Goal: Transaction & Acquisition: Book appointment/travel/reservation

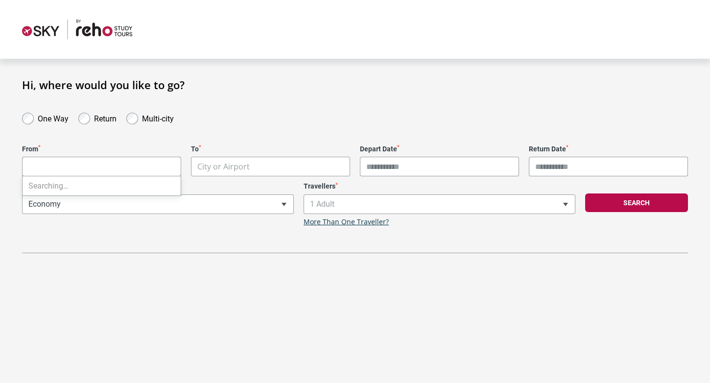
click at [107, 160] on body "**********" at bounding box center [355, 191] width 710 height 383
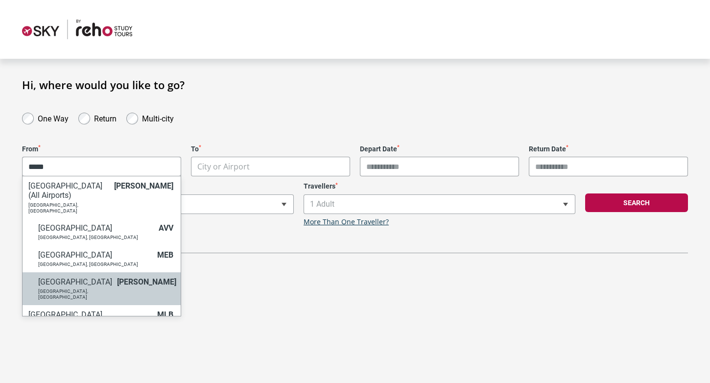
type input "*****"
select select "MELA"
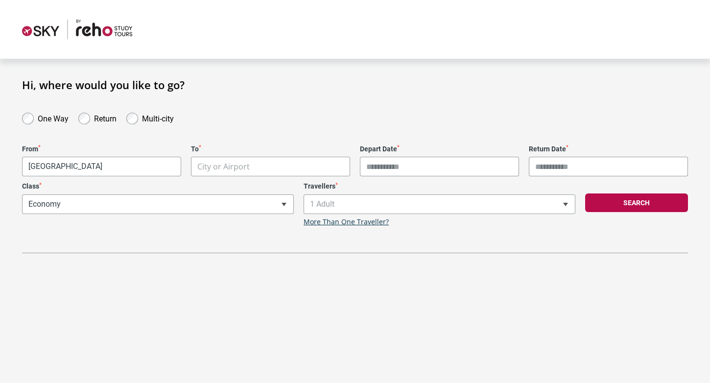
click at [213, 169] on body "**********" at bounding box center [355, 191] width 710 height 383
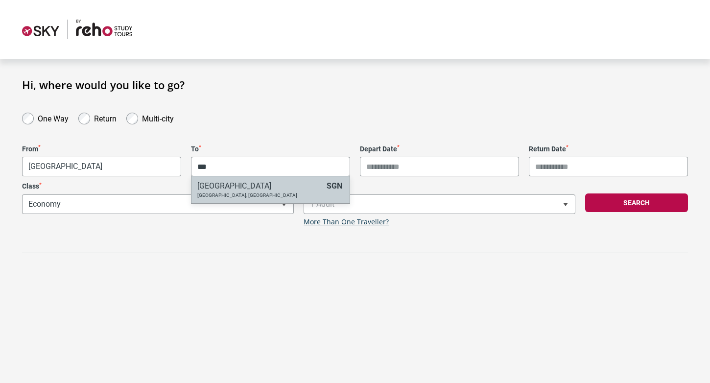
type input "**"
select select "SGNA"
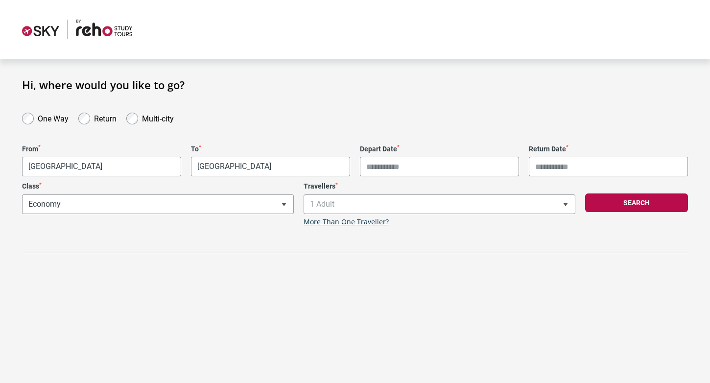
click at [397, 163] on input "Depart Date *" at bounding box center [439, 167] width 159 height 20
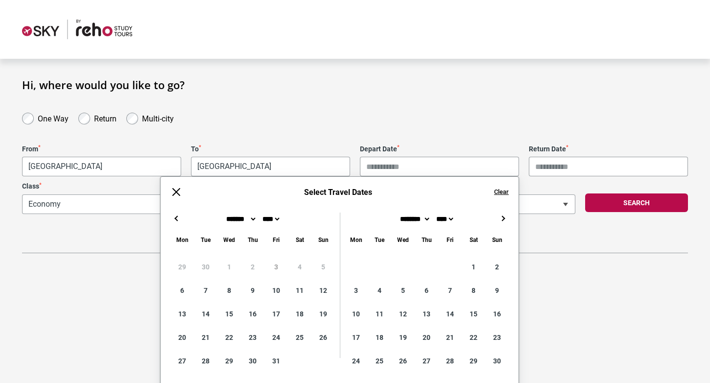
click at [509, 226] on div "******* ******** ***** ***** *** **** **** ****** ********* ******* ******** **…" at bounding box center [340, 292] width 358 height 189
click at [508, 223] on div "← → ×" at bounding box center [340, 218] width 358 height 12
click at [505, 215] on button "→" at bounding box center [503, 218] width 12 height 12
type input "**********"
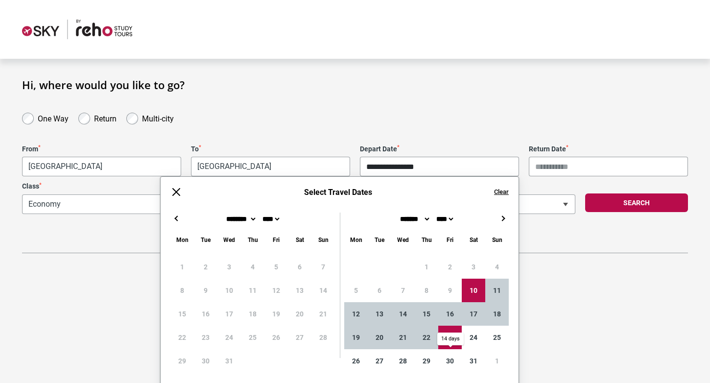
type input "**********"
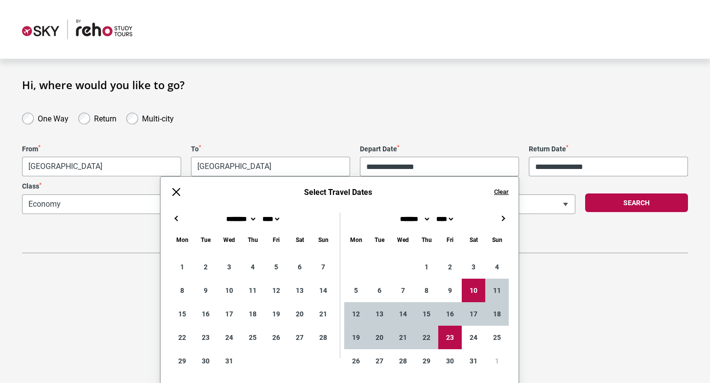
click at [613, 241] on div "**********" at bounding box center [355, 182] width 666 height 142
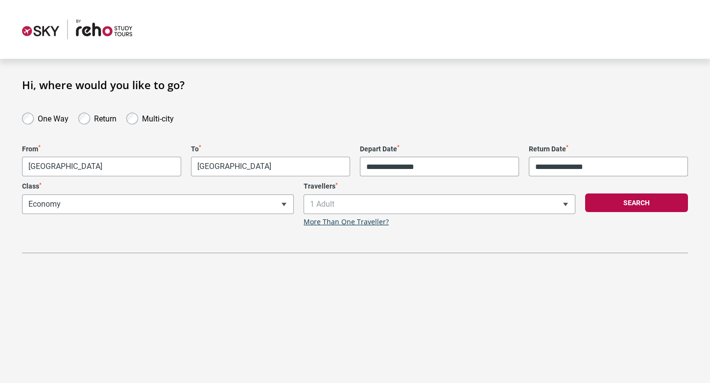
click at [613, 214] on div "Search" at bounding box center [636, 204] width 113 height 44
click at [613, 208] on button "Search" at bounding box center [636, 202] width 103 height 19
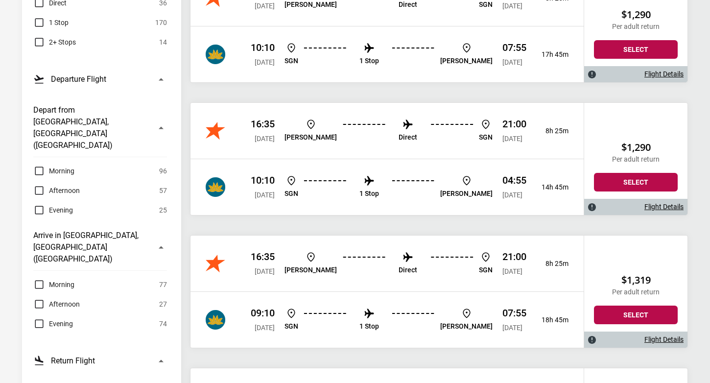
scroll to position [229, 0]
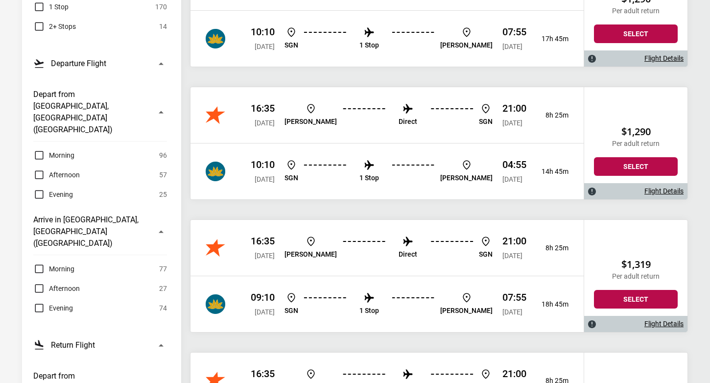
click at [54, 263] on span "Morning" at bounding box center [61, 269] width 25 height 12
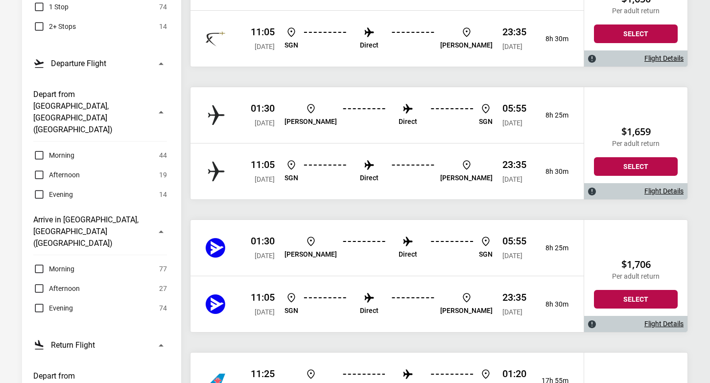
click at [54, 282] on span "Afternoon" at bounding box center [64, 288] width 31 height 12
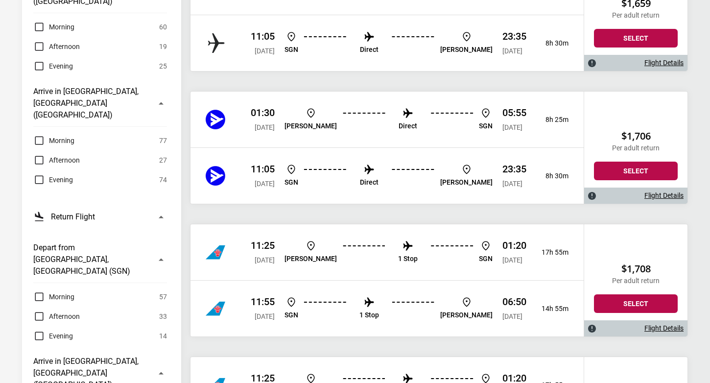
scroll to position [332, 0]
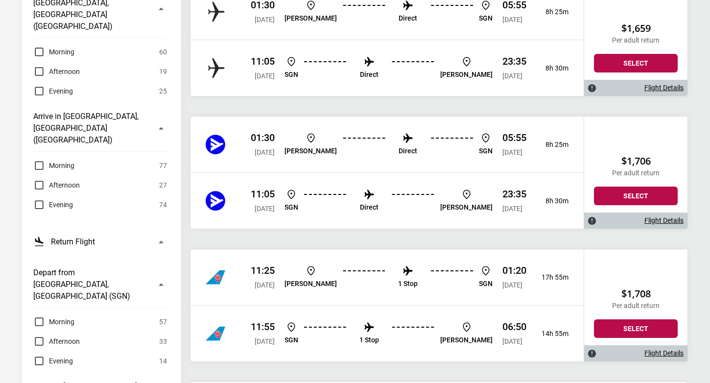
click at [36, 160] on label "Morning" at bounding box center [53, 166] width 41 height 12
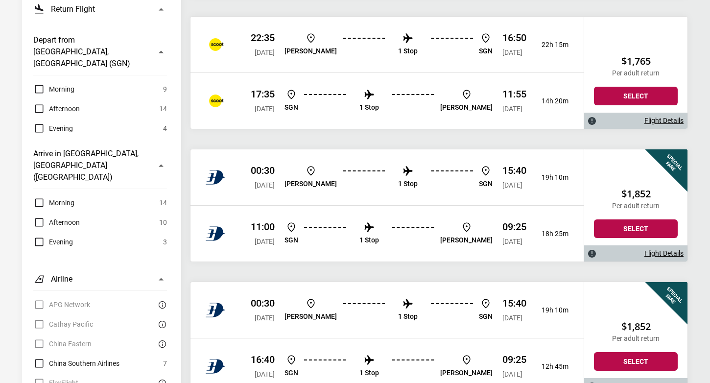
scroll to position [0, 0]
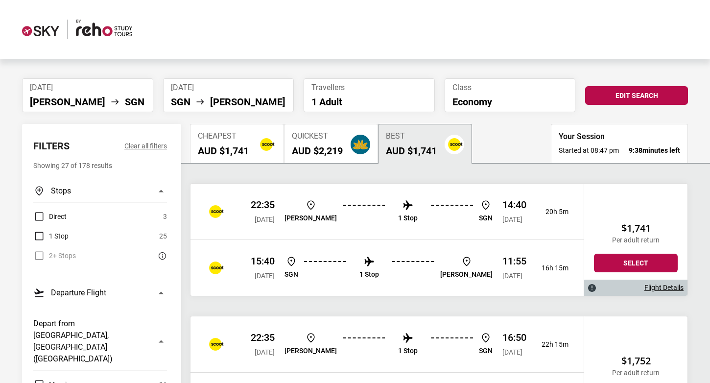
click at [241, 133] on span "Cheapest" at bounding box center [223, 136] width 51 height 9
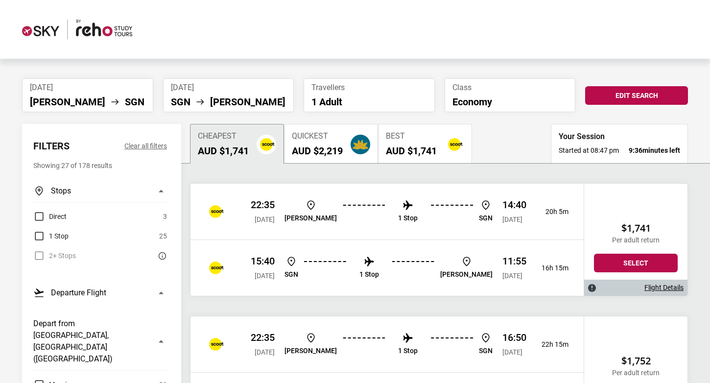
scroll to position [76, 0]
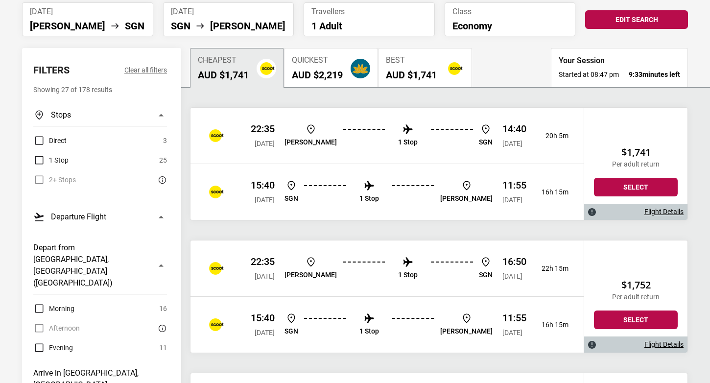
click at [349, 270] on ul "[PERSON_NAME] 1 Stop SGN" at bounding box center [388, 268] width 208 height 25
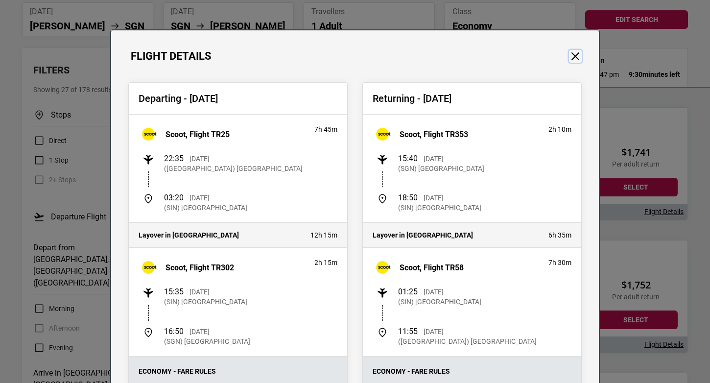
click at [576, 51] on button "Close" at bounding box center [575, 56] width 13 height 13
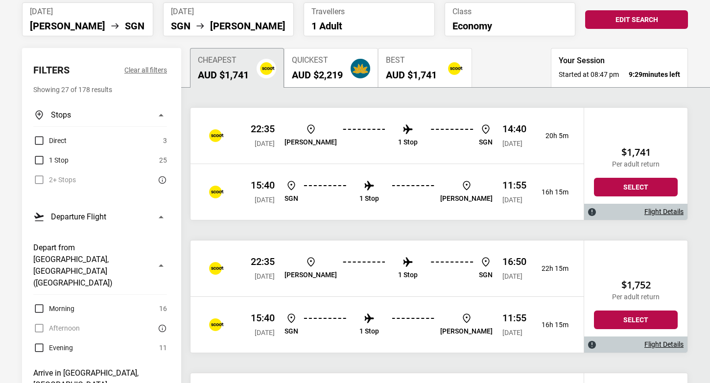
click at [45, 342] on label "Evening" at bounding box center [53, 348] width 40 height 12
click at [38, 322] on div "Afternoon 0" at bounding box center [100, 328] width 134 height 12
click at [44, 342] on label "Evening" at bounding box center [53, 348] width 40 height 12
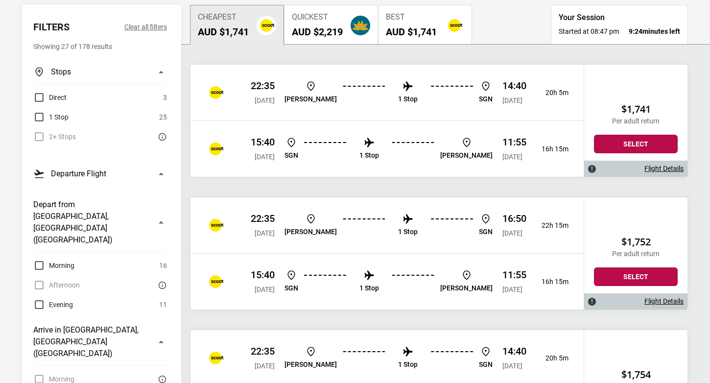
scroll to position [177, 0]
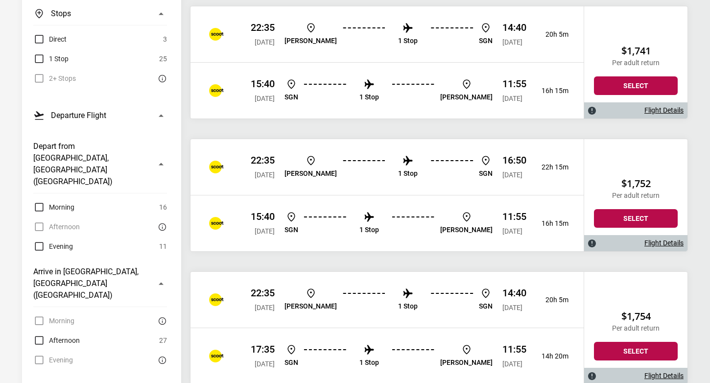
click at [41, 334] on label "Afternoon" at bounding box center [56, 340] width 47 height 12
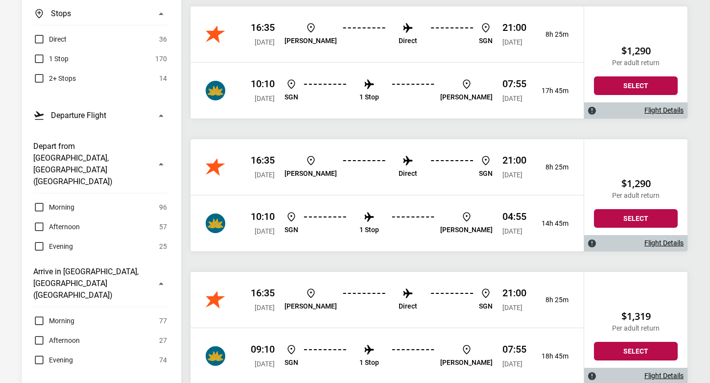
click at [42, 334] on label "Afternoon" at bounding box center [56, 340] width 47 height 12
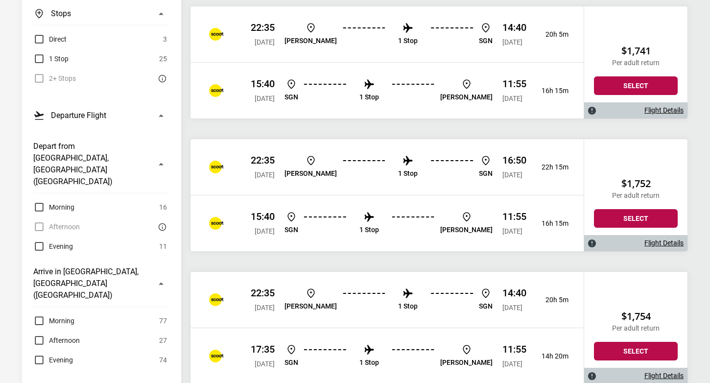
click at [42, 334] on label "Afternoon" at bounding box center [56, 340] width 47 height 12
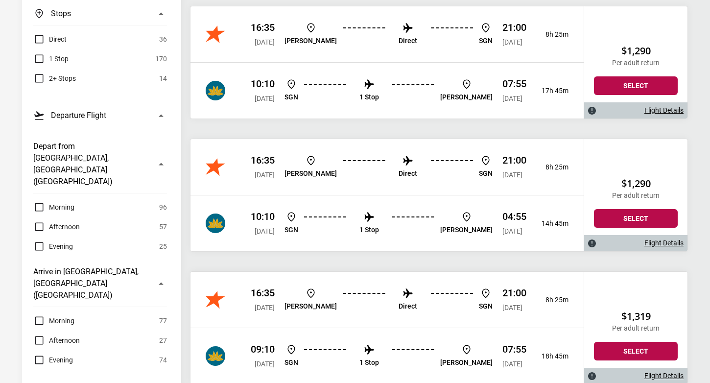
click at [37, 354] on label "Evening" at bounding box center [53, 360] width 40 height 12
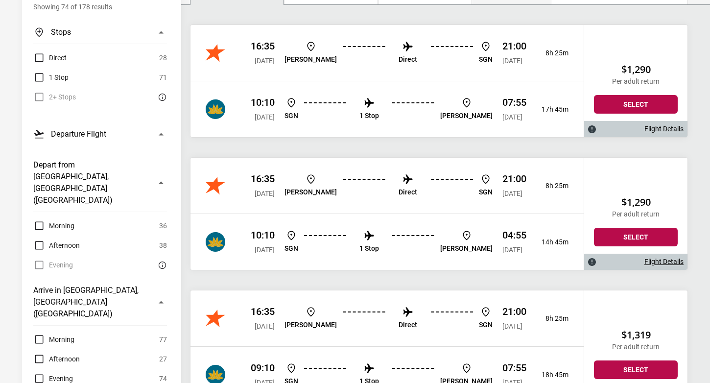
scroll to position [454, 0]
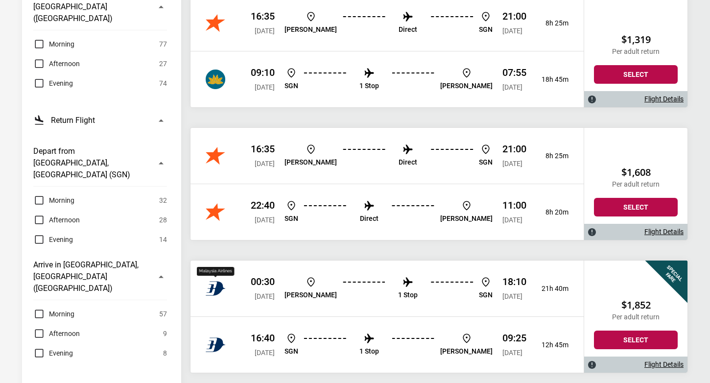
click at [217, 283] on img "FlexFlight" at bounding box center [216, 289] width 20 height 20
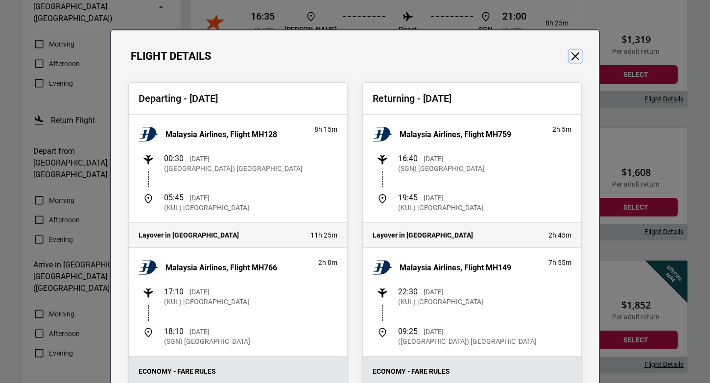
click at [575, 60] on button "Close" at bounding box center [575, 56] width 13 height 13
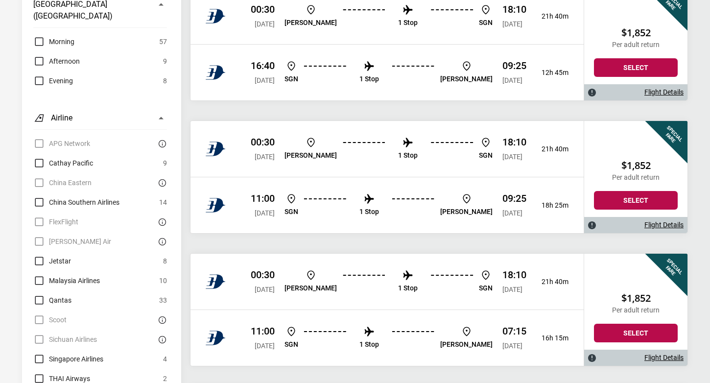
scroll to position [467, 0]
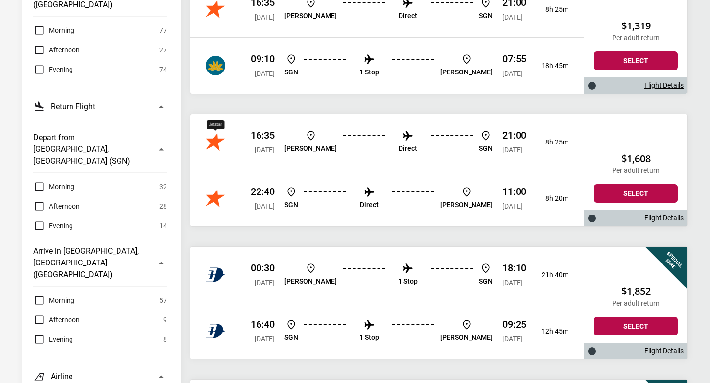
click at [209, 139] on img "Jetstar" at bounding box center [216, 142] width 20 height 20
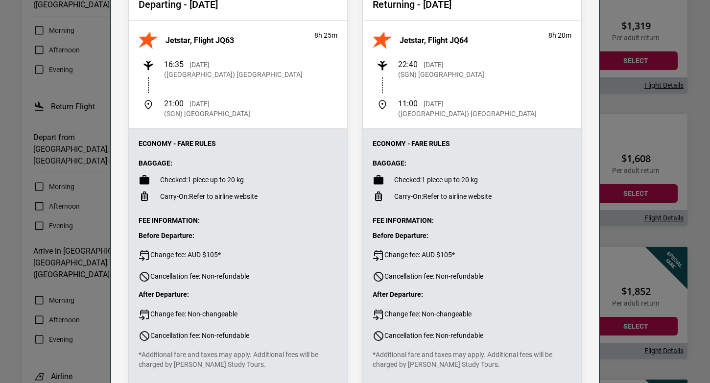
scroll to position [0, 0]
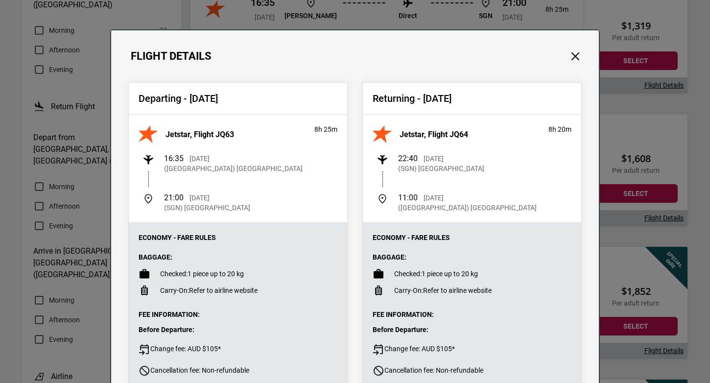
click at [570, 68] on div "Departing - [DATE] Jetstar, Flight JQ63 8h 25m 16:35 [DATE] ([GEOGRAPHIC_DATA])…" at bounding box center [355, 286] width 488 height 446
click at [570, 65] on div "Departing - [DATE] Jetstar, Flight JQ63 8h 25m 16:35 [DATE] ([GEOGRAPHIC_DATA])…" at bounding box center [355, 286] width 488 height 446
click at [572, 62] on button "Close" at bounding box center [575, 56] width 13 height 13
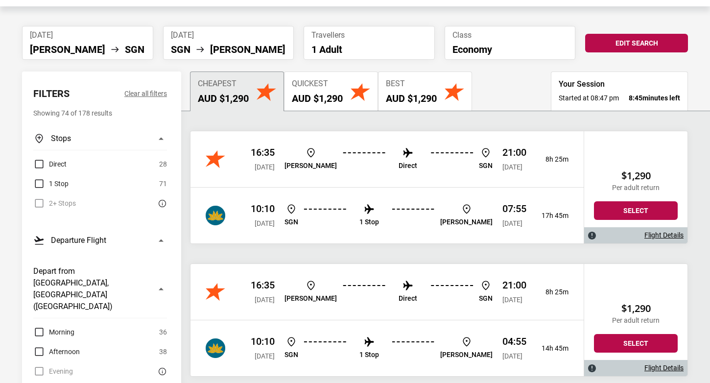
scroll to position [27, 0]
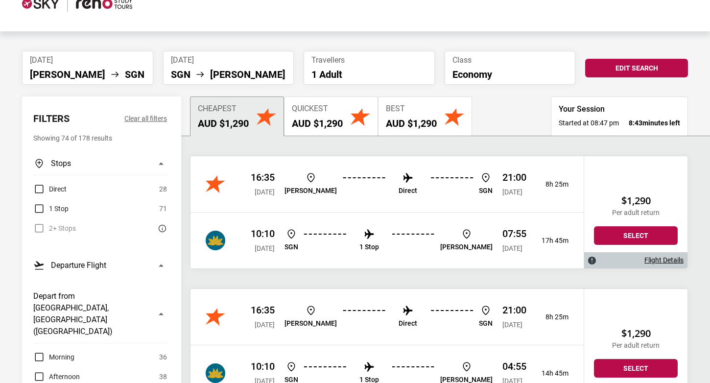
click at [55, 190] on span "Direct" at bounding box center [58, 189] width 18 height 12
click at [338, 245] on ul "SGN 1 Stop [PERSON_NAME]" at bounding box center [388, 240] width 208 height 25
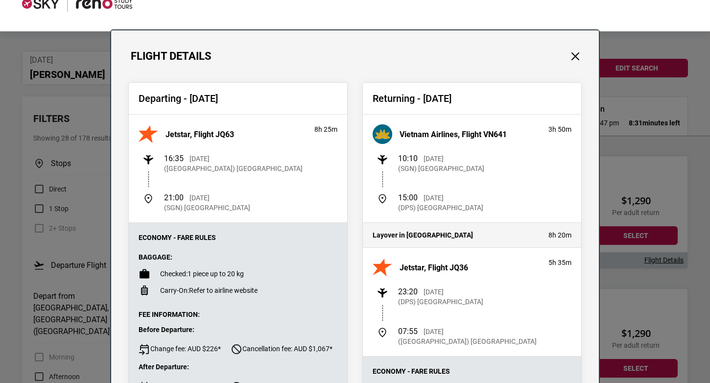
click at [579, 44] on div "Flight Details" at bounding box center [355, 46] width 488 height 32
click at [578, 51] on button "Close" at bounding box center [575, 56] width 13 height 13
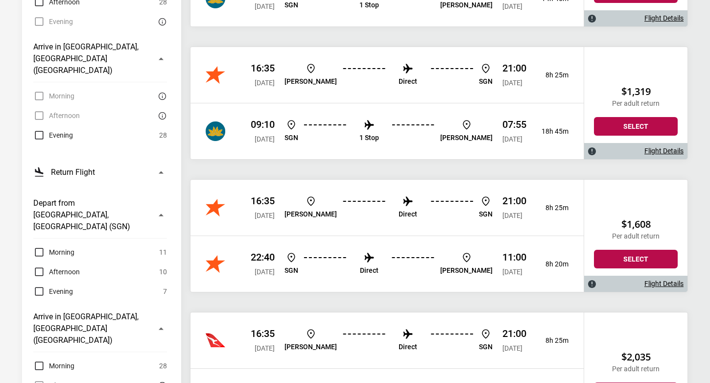
scroll to position [480, 0]
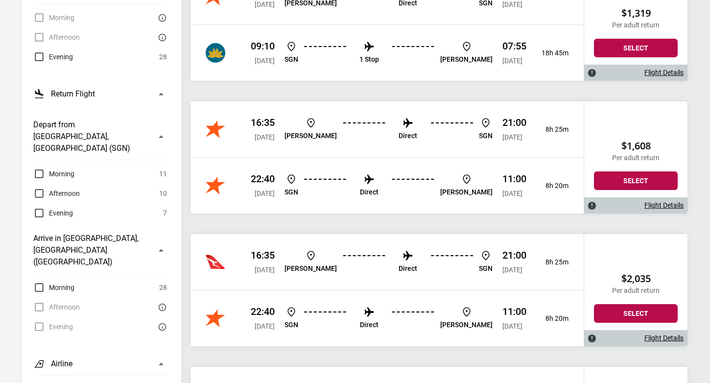
click at [208, 149] on div "16:35 [DATE] [PERSON_NAME] Direct SGN 21:00 [DATE] 8h 25m" at bounding box center [386, 129] width 393 height 56
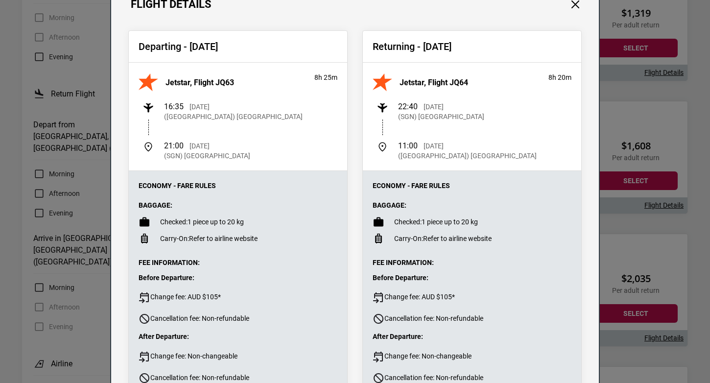
scroll to position [33, 0]
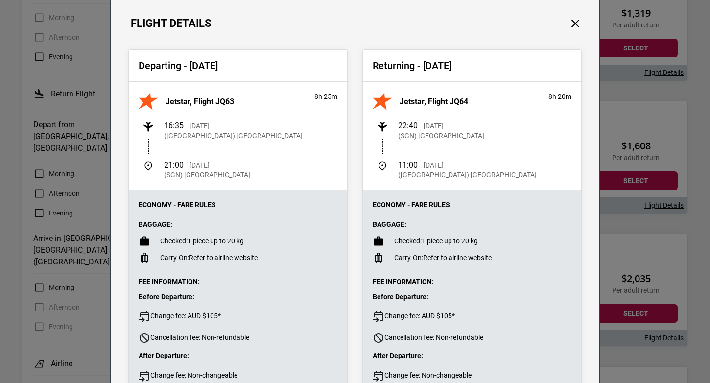
click at [588, 30] on div "Departing - [DATE] Jetstar, Flight JQ63 8h 25m 16:35 [DATE] ([GEOGRAPHIC_DATA])…" at bounding box center [355, 253] width 488 height 446
click at [578, 23] on button "Close" at bounding box center [575, 23] width 13 height 13
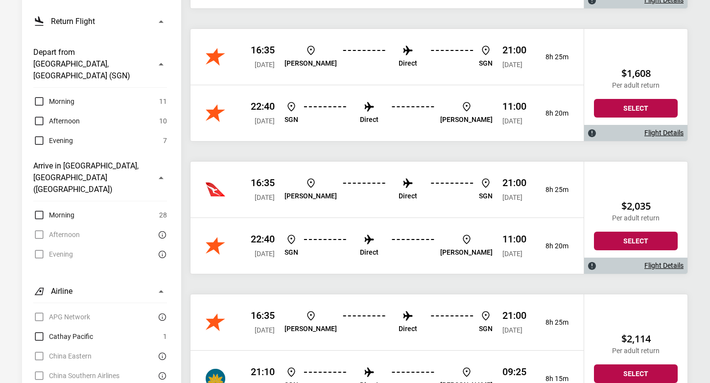
scroll to position [547, 0]
